Goal: Find specific page/section: Find specific page/section

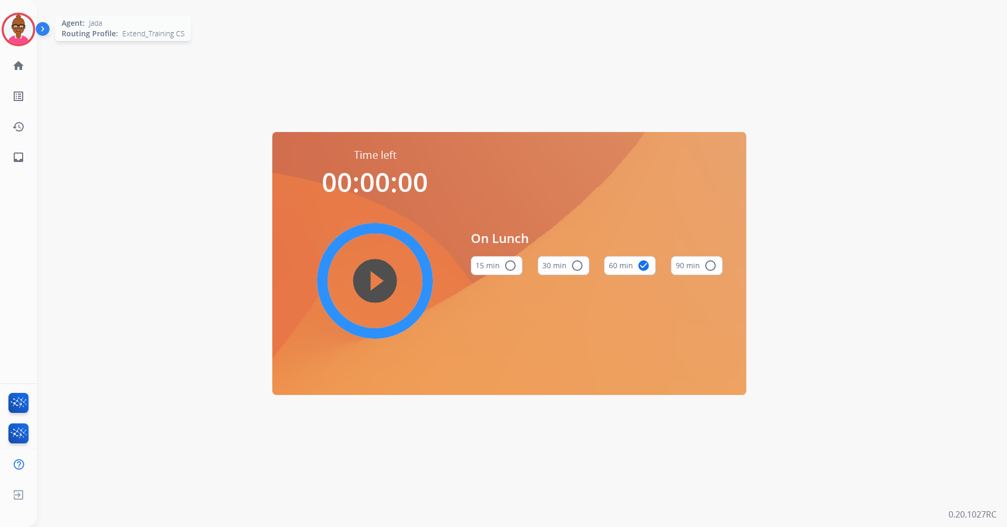
click at [19, 35] on img at bounding box center [18, 29] width 29 height 29
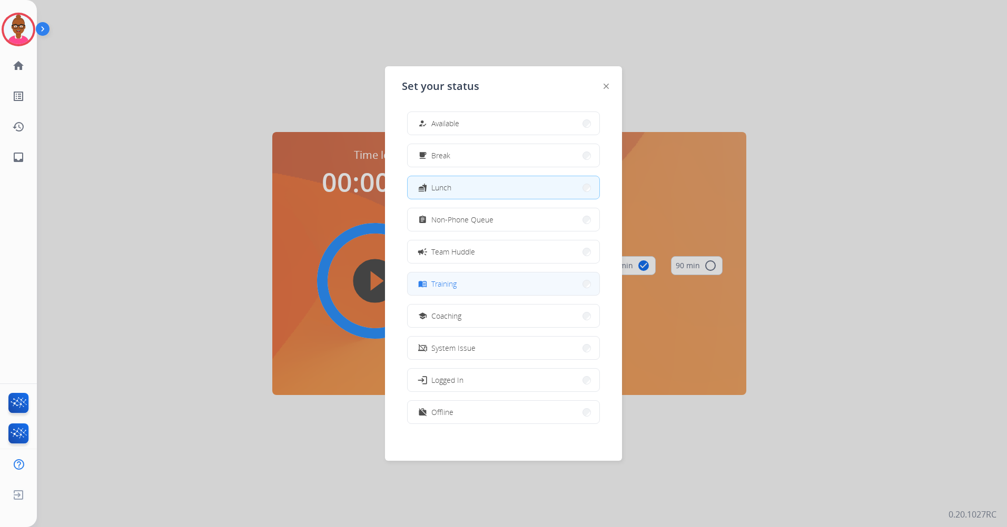
click at [541, 283] on button "menu_book Training" at bounding box center [503, 284] width 192 height 23
